Goal: Transaction & Acquisition: Subscribe to service/newsletter

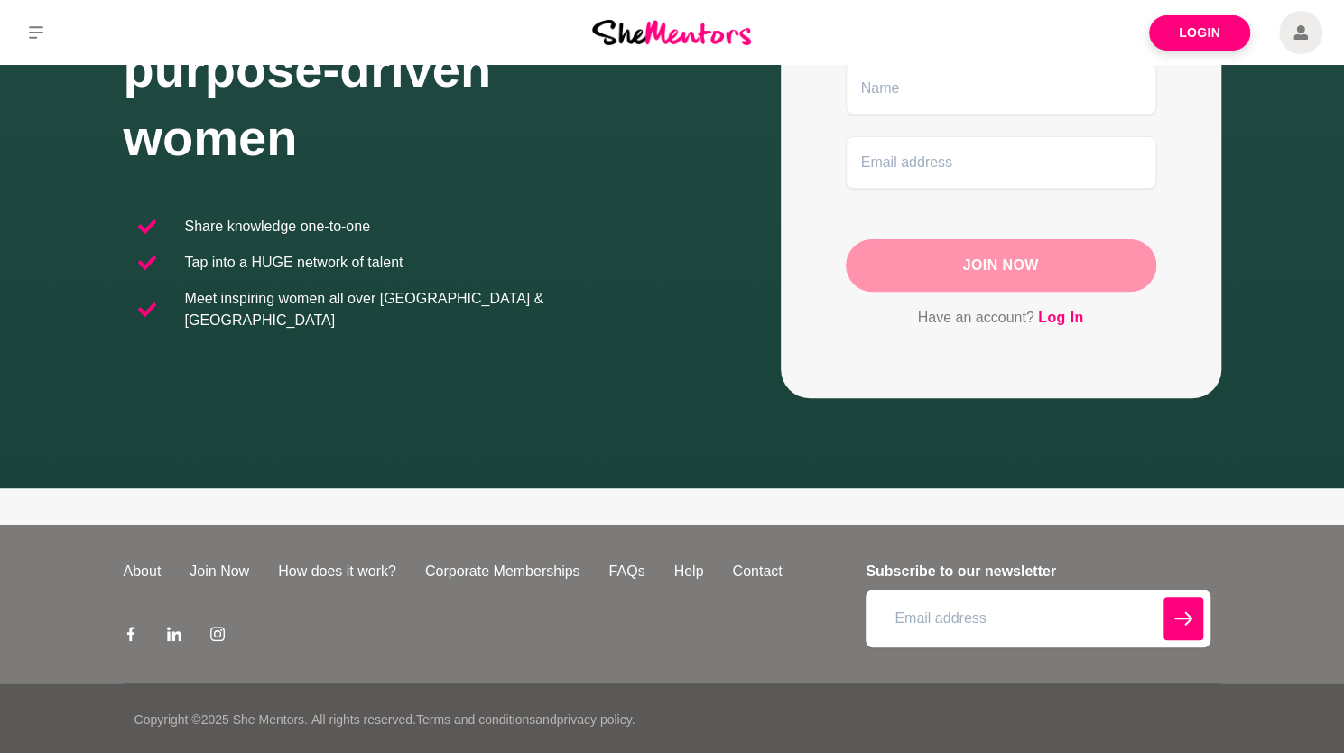
scroll to position [237, 0]
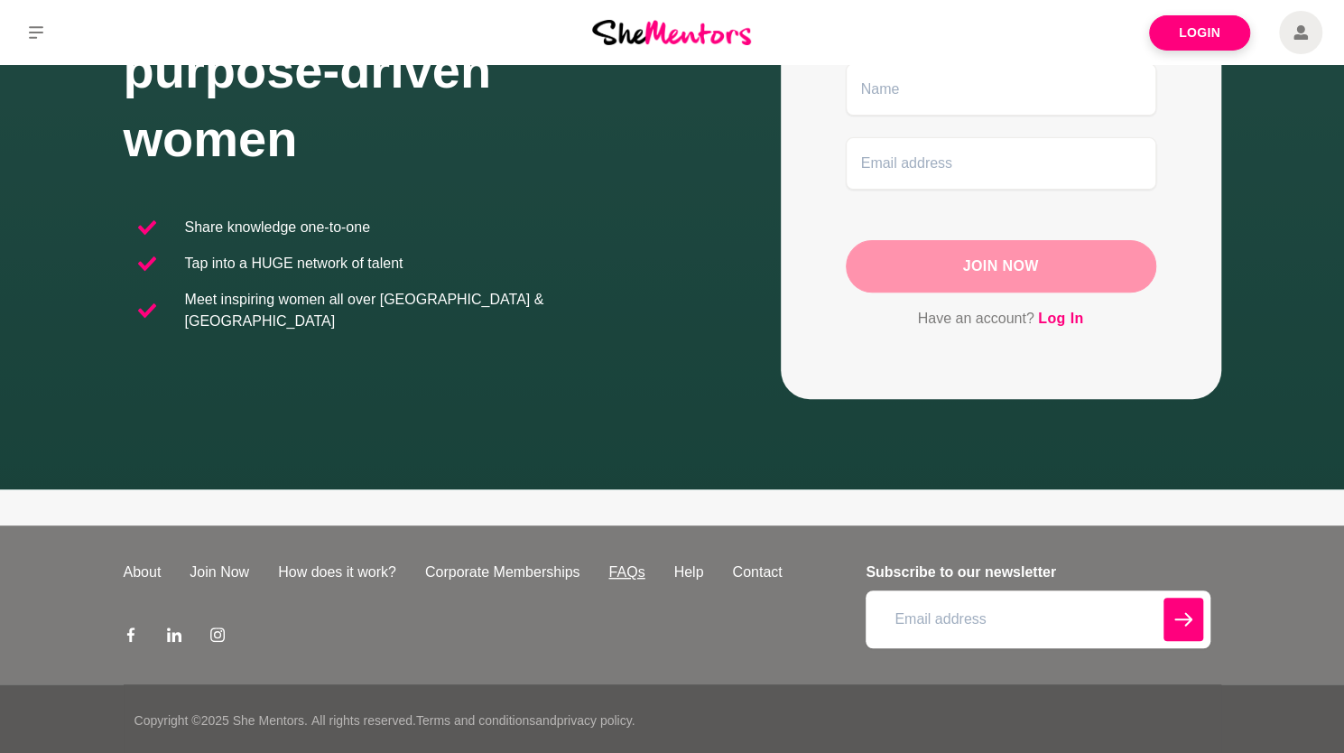
click at [619, 562] on link "FAQs" at bounding box center [626, 573] width 65 height 22
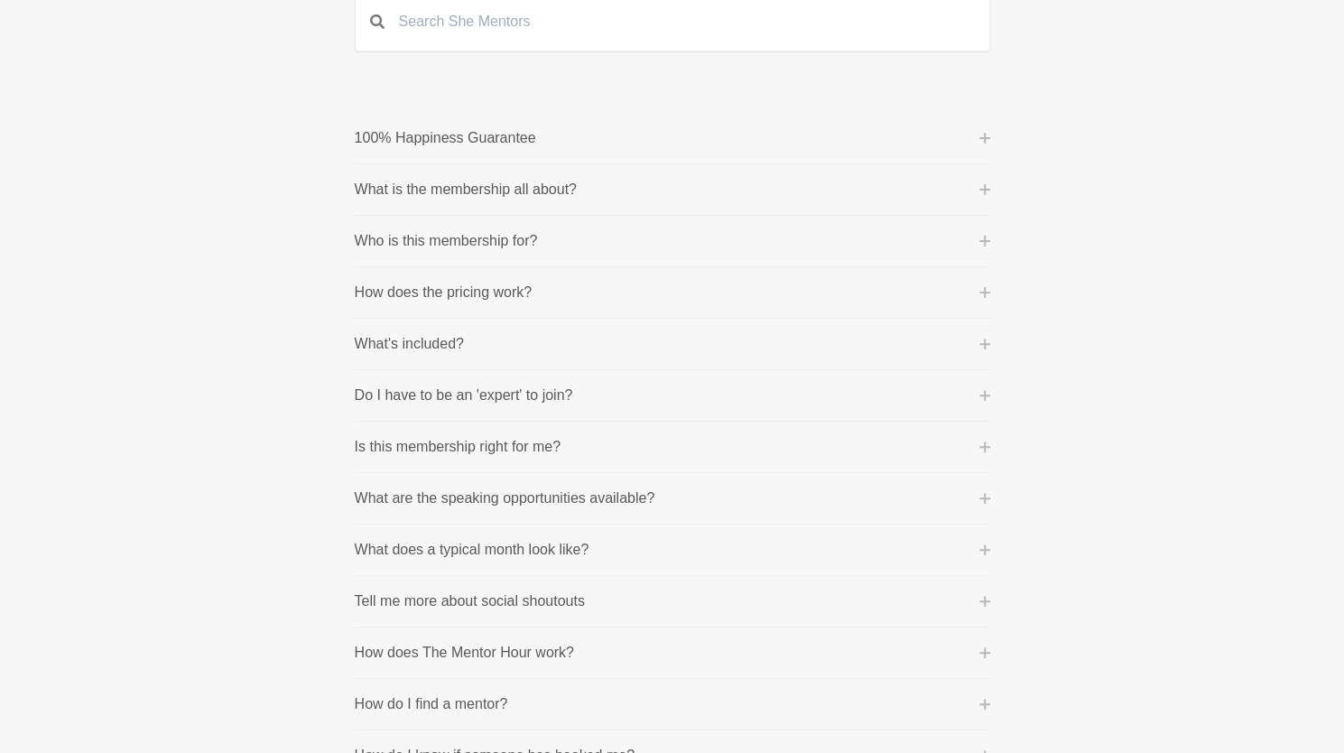
scroll to position [207, 0]
click at [548, 297] on button "How does the pricing work?" at bounding box center [673, 290] width 636 height 22
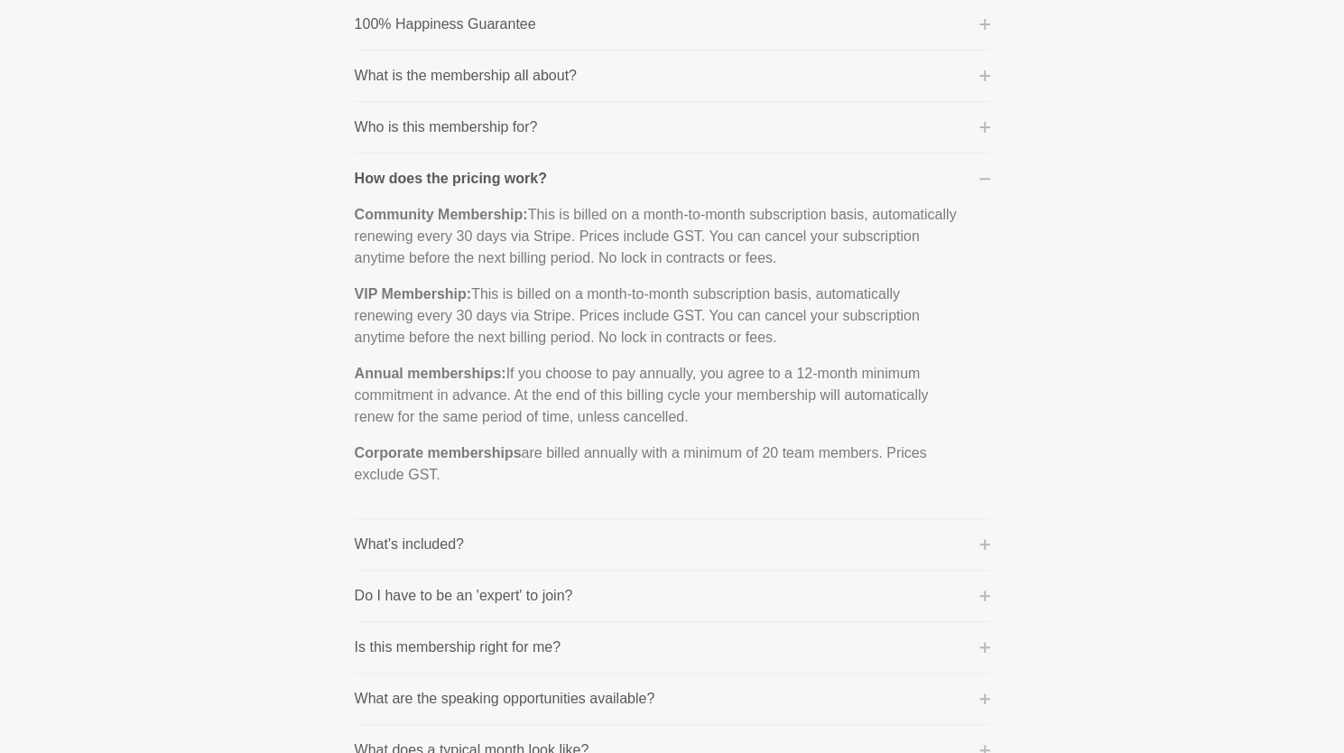
scroll to position [0, 0]
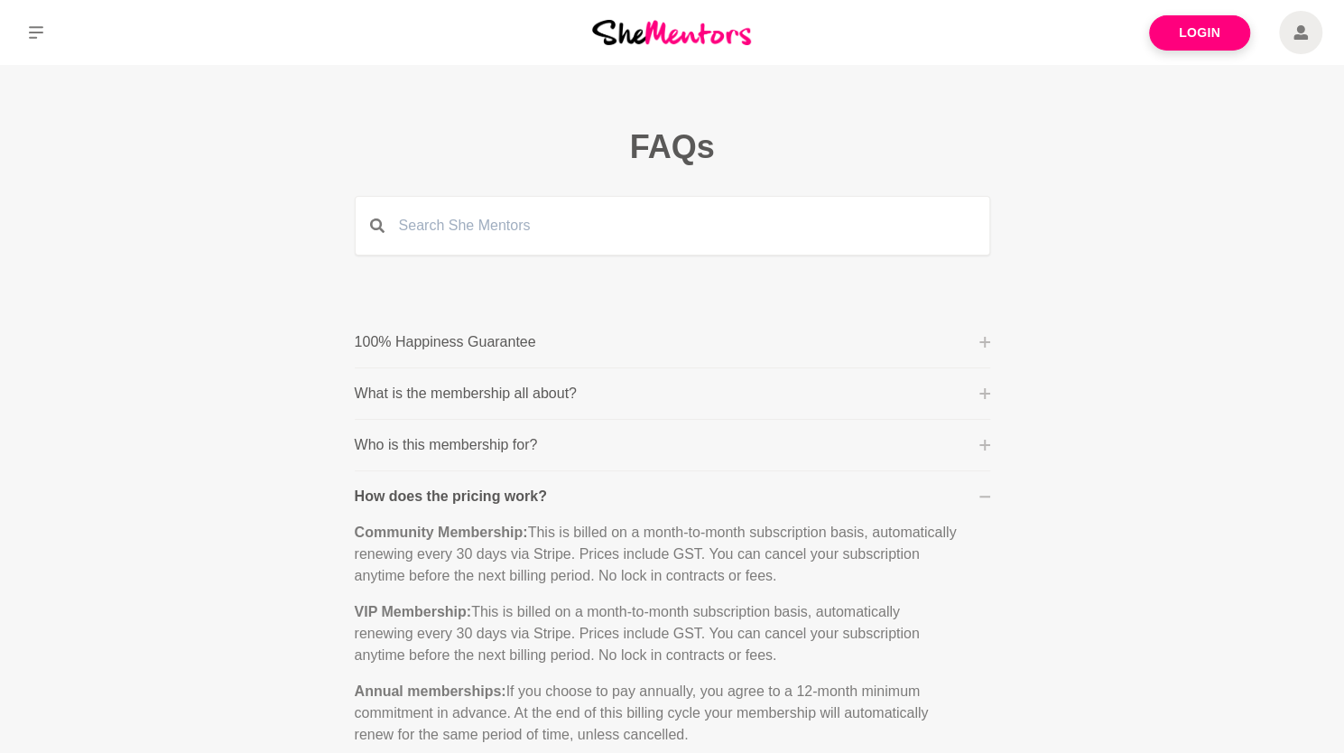
click at [1286, 34] on span at bounding box center [1300, 32] width 43 height 43
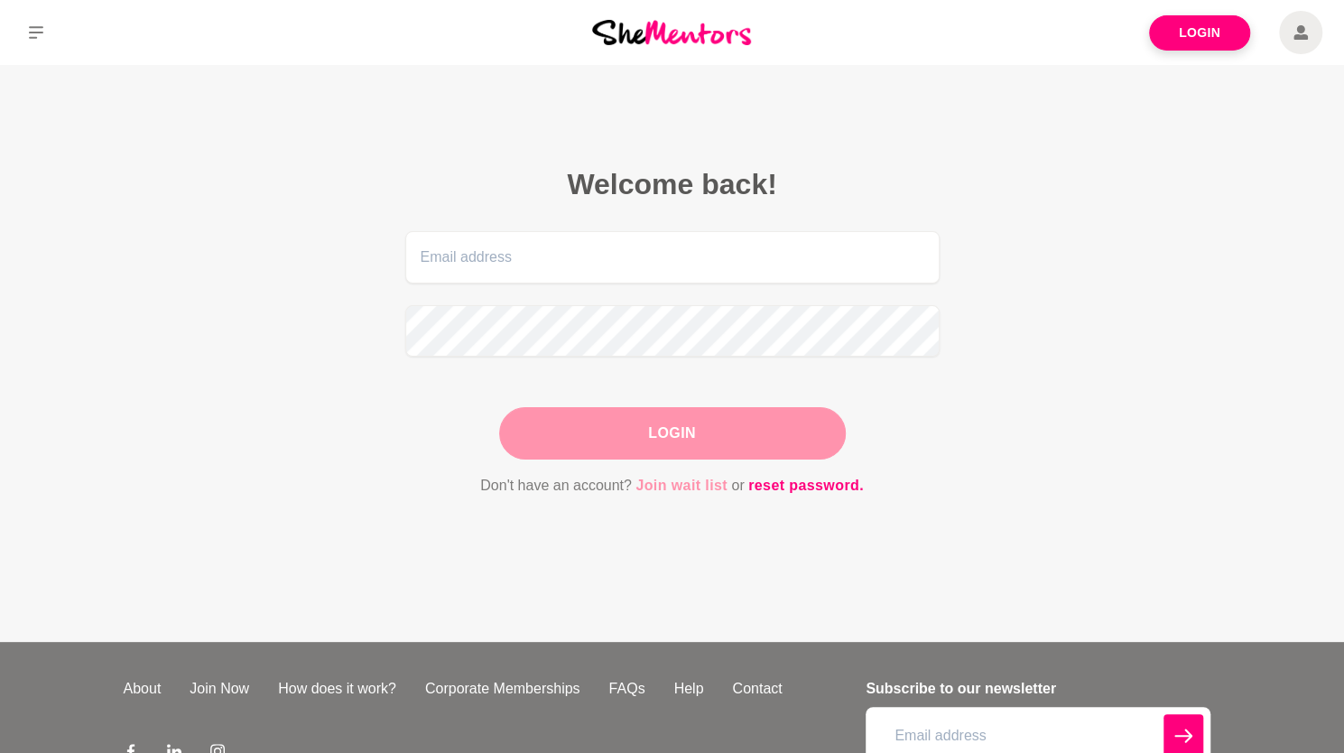
click at [660, 490] on link "Join wait list" at bounding box center [682, 485] width 92 height 23
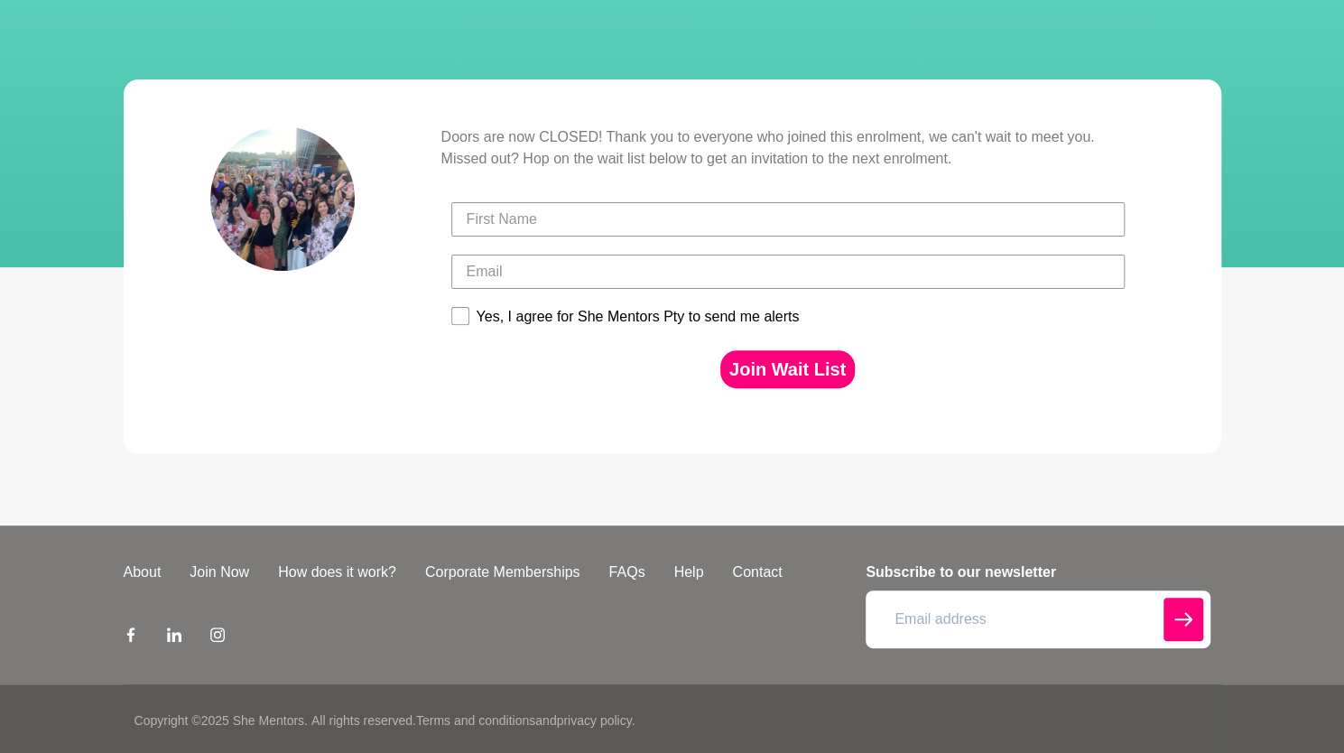
scroll to position [195, 0]
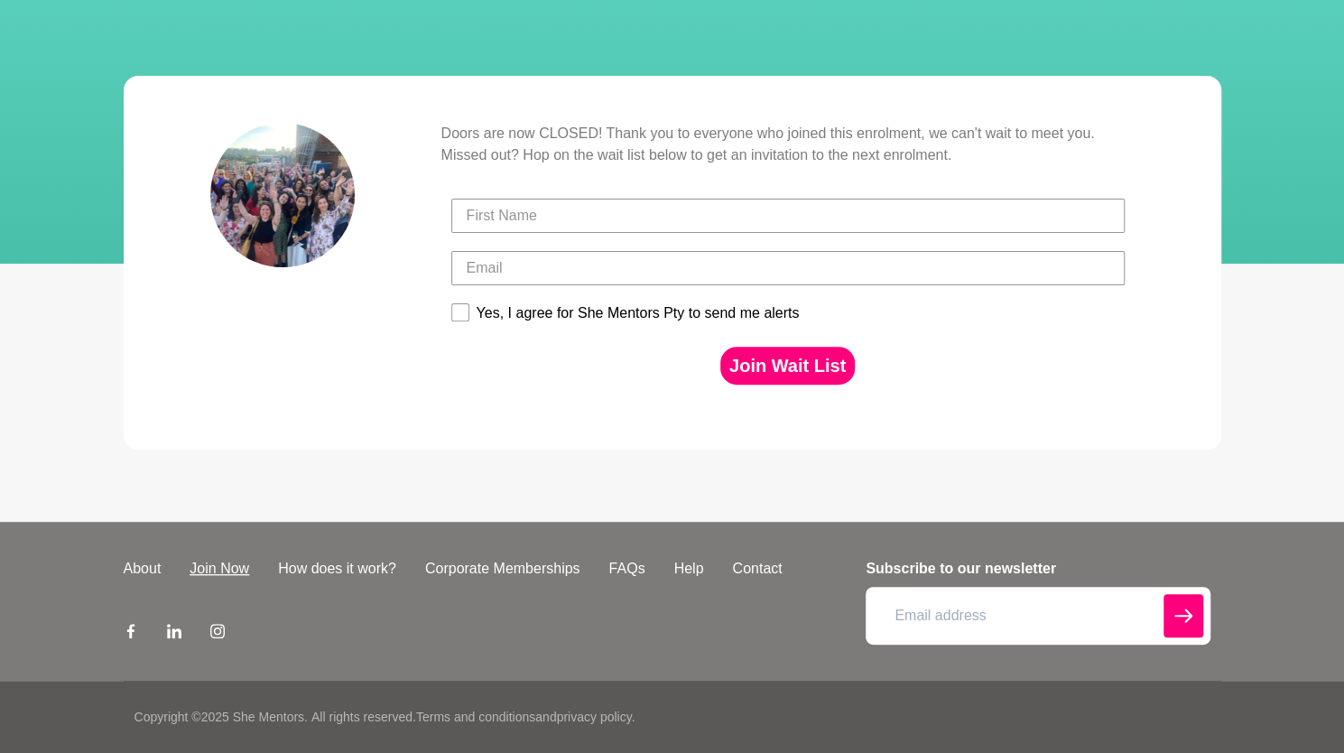
click at [227, 564] on link "Join Now" at bounding box center [219, 569] width 88 height 22
